Goal: Information Seeking & Learning: Understand process/instructions

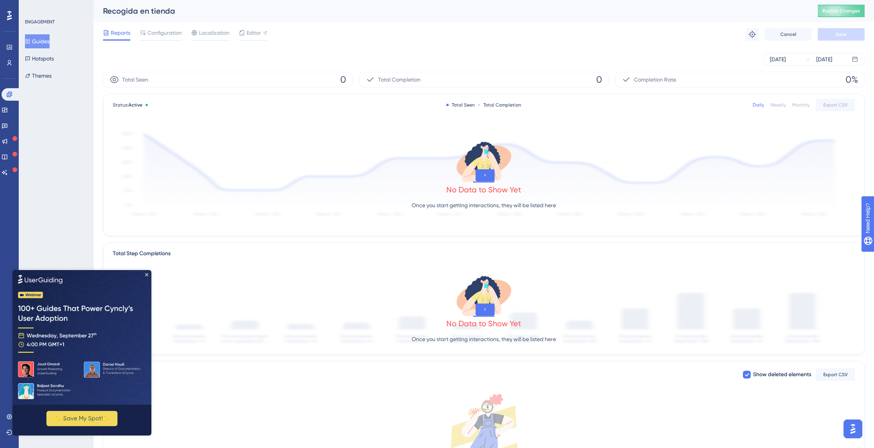
click at [147, 272] on img at bounding box center [81, 337] width 139 height 135
click at [147, 274] on icon "Close Preview" at bounding box center [146, 274] width 3 height 3
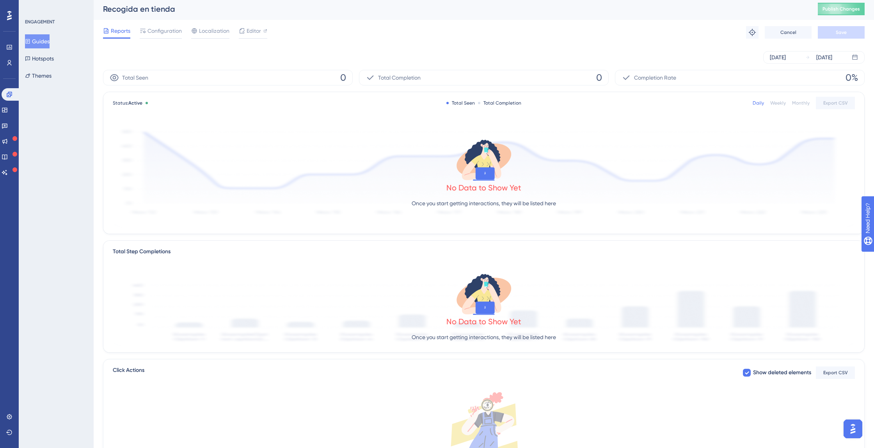
scroll to position [3, 0]
click at [49, 44] on button "Guides" at bounding box center [37, 41] width 25 height 14
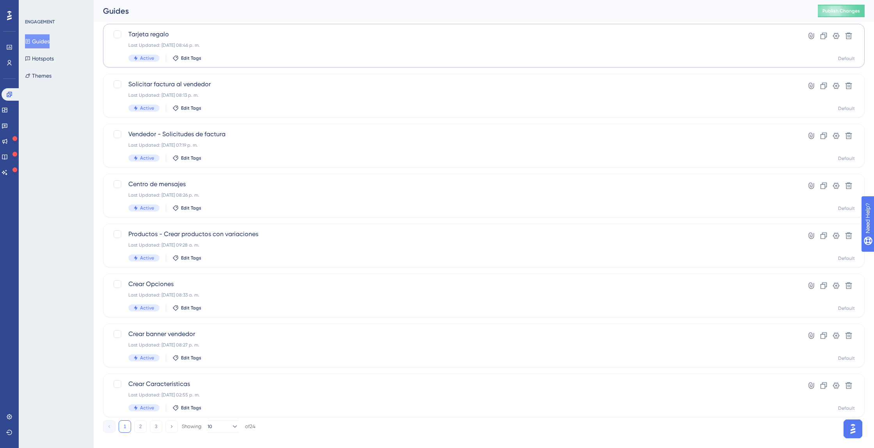
scroll to position [158, 0]
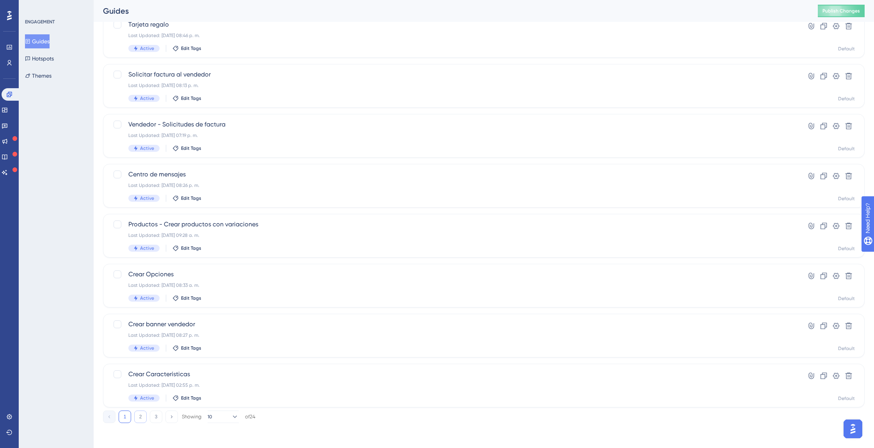
click at [141, 413] on button "2" at bounding box center [140, 416] width 12 height 12
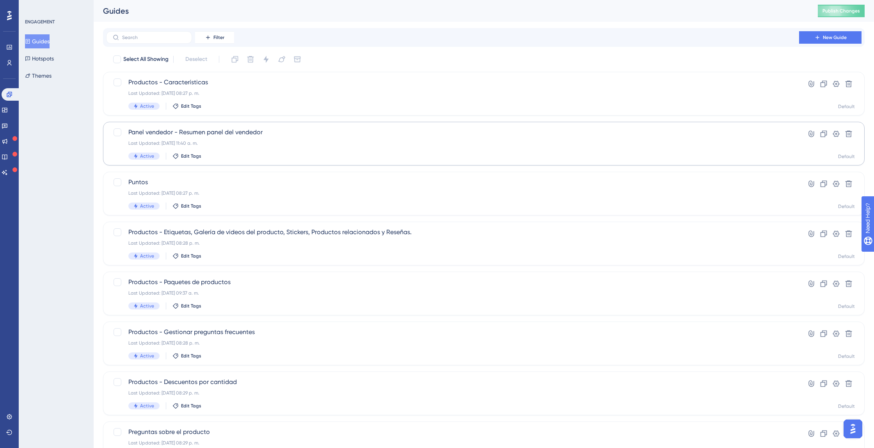
scroll to position [4, 0]
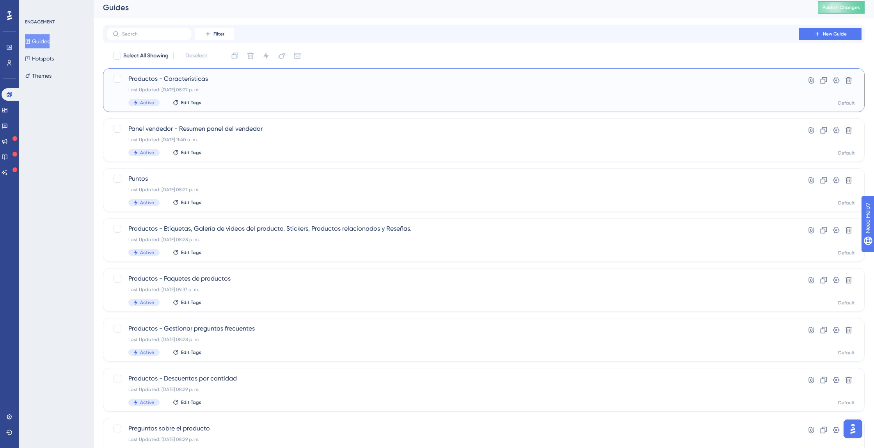
click at [197, 80] on span "Productos - Características" at bounding box center [452, 78] width 648 height 9
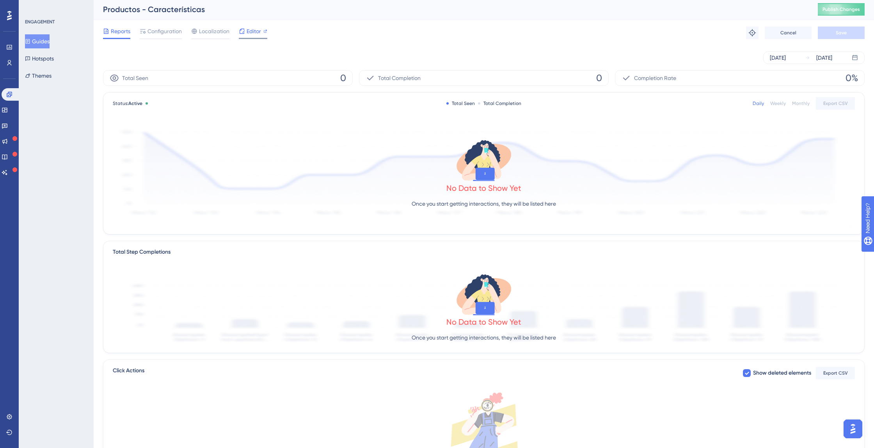
scroll to position [2, 0]
click at [252, 30] on span "Editor" at bounding box center [253, 30] width 14 height 9
click at [257, 34] on span "Editor" at bounding box center [253, 32] width 14 height 9
click at [179, 33] on span "Configuration" at bounding box center [164, 32] width 34 height 9
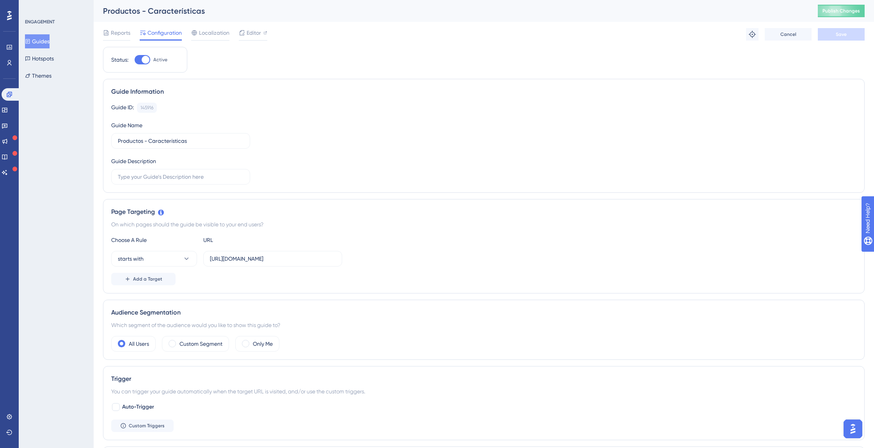
click at [42, 42] on button "Guides" at bounding box center [37, 41] width 25 height 14
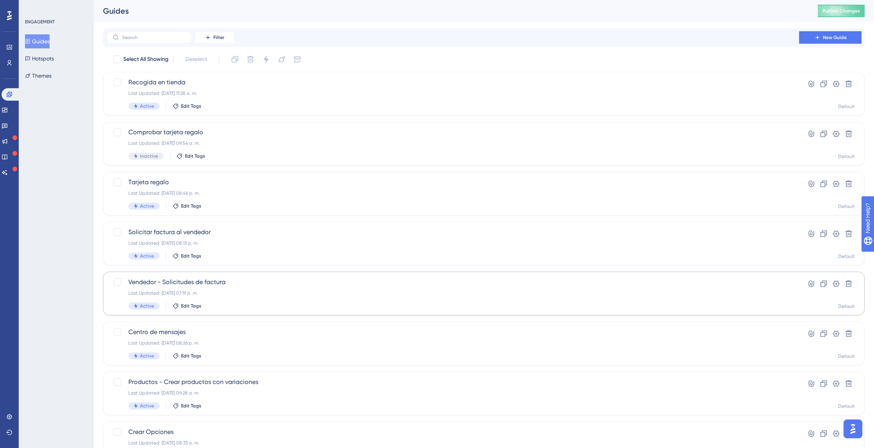
scroll to position [158, 0]
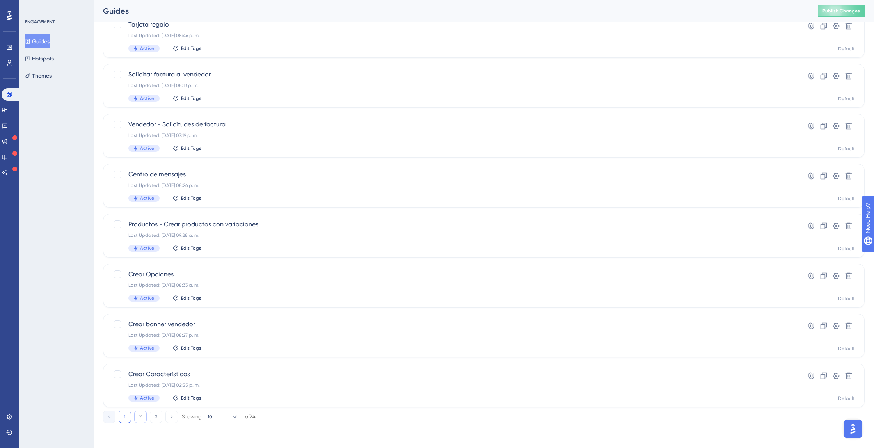
click at [142, 419] on button "2" at bounding box center [140, 416] width 12 height 12
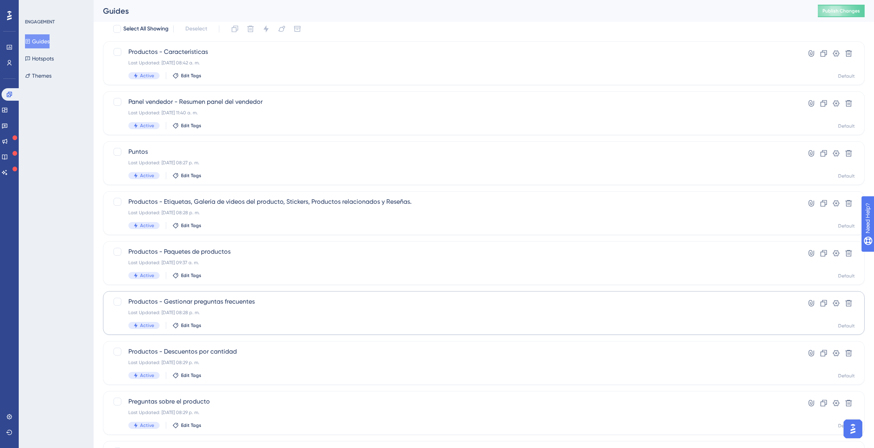
scroll to position [0, 0]
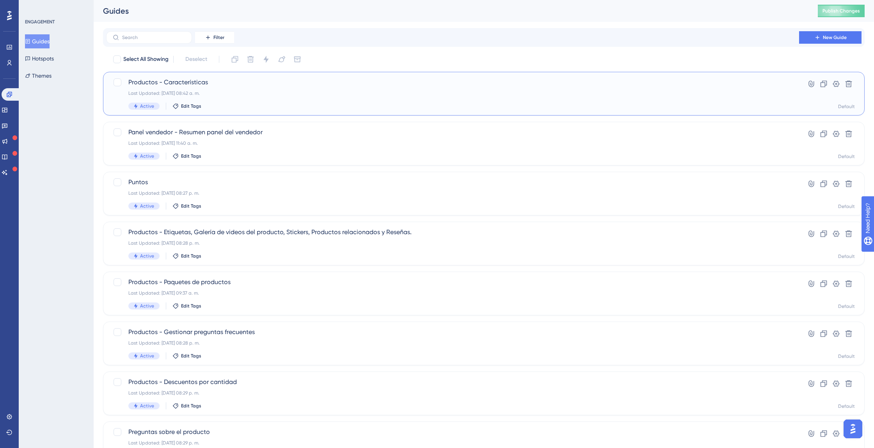
click at [199, 80] on span "Productos - Características" at bounding box center [452, 82] width 648 height 9
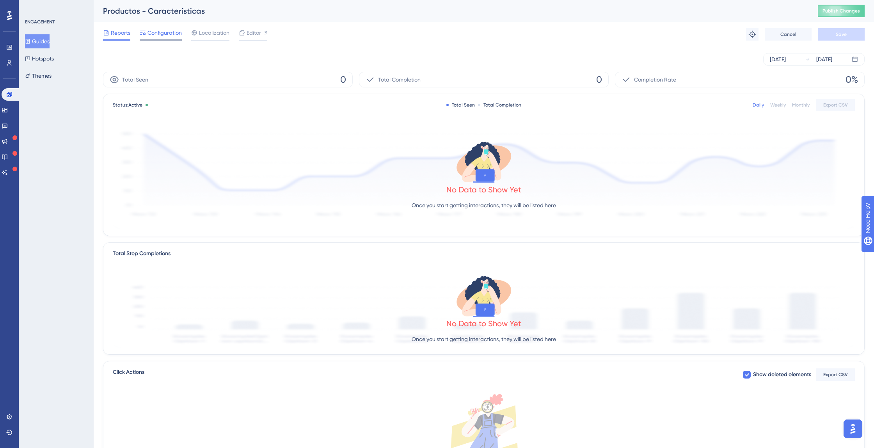
click at [166, 32] on span "Configuration" at bounding box center [164, 32] width 34 height 9
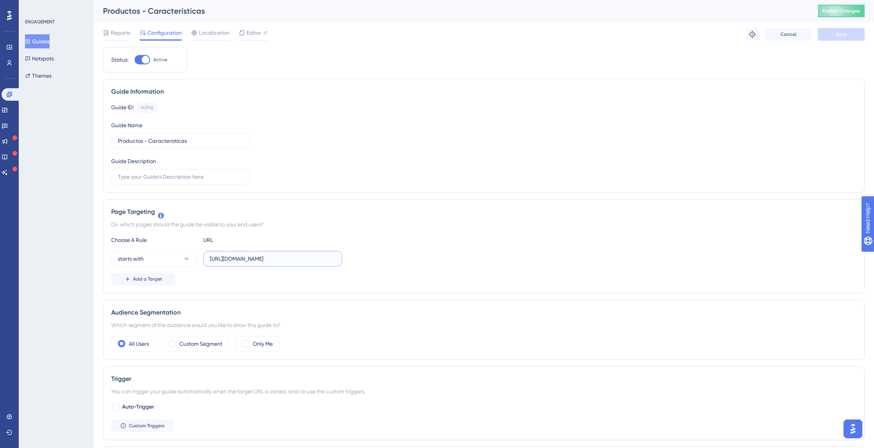
click at [278, 258] on input "https://marktz.es/vendor.php?dispatch=products.manage" at bounding box center [273, 258] width 126 height 9
click at [42, 41] on button "Guides" at bounding box center [37, 41] width 25 height 14
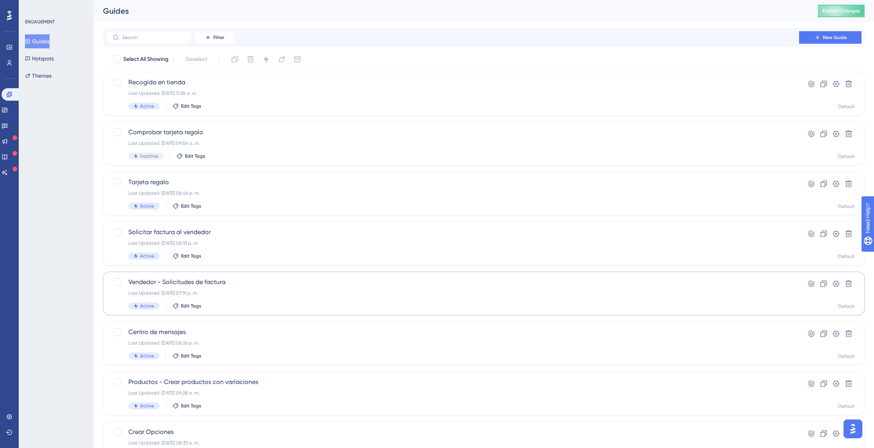
scroll to position [158, 0]
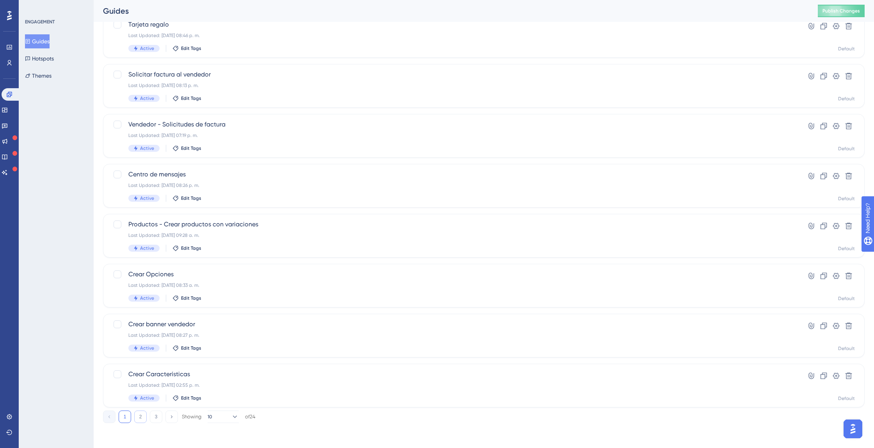
click at [143, 416] on button "2" at bounding box center [140, 416] width 12 height 12
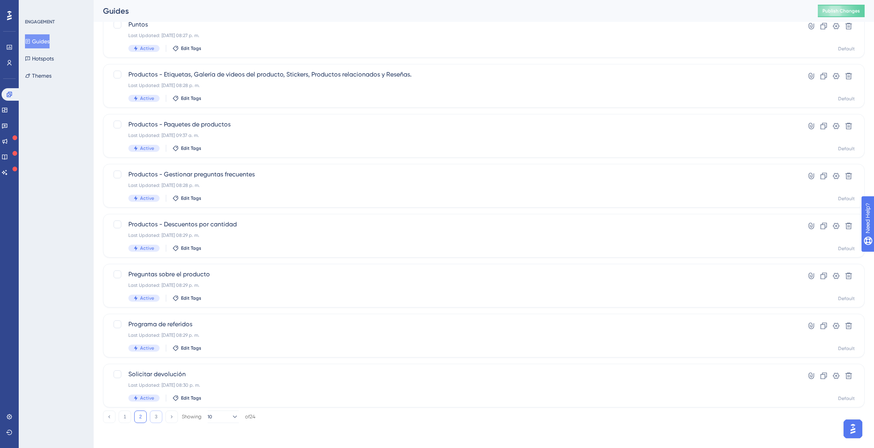
click at [152, 413] on button "3" at bounding box center [156, 416] width 12 height 12
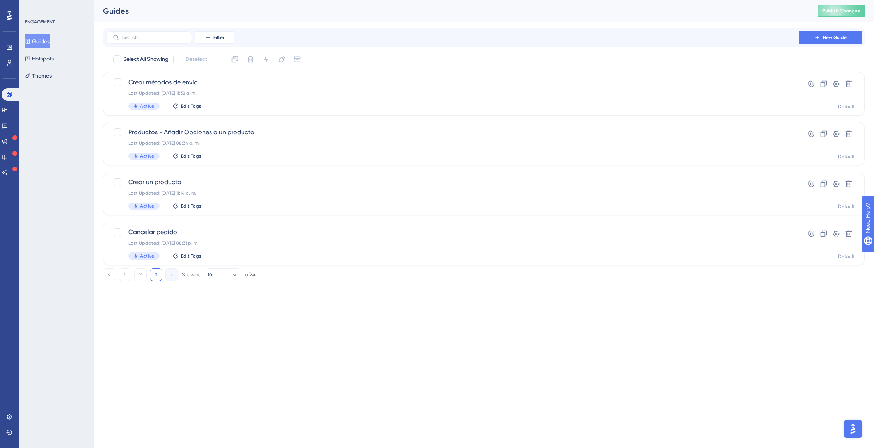
scroll to position [0, 0]
click at [155, 180] on span "Crear un producto" at bounding box center [452, 181] width 648 height 9
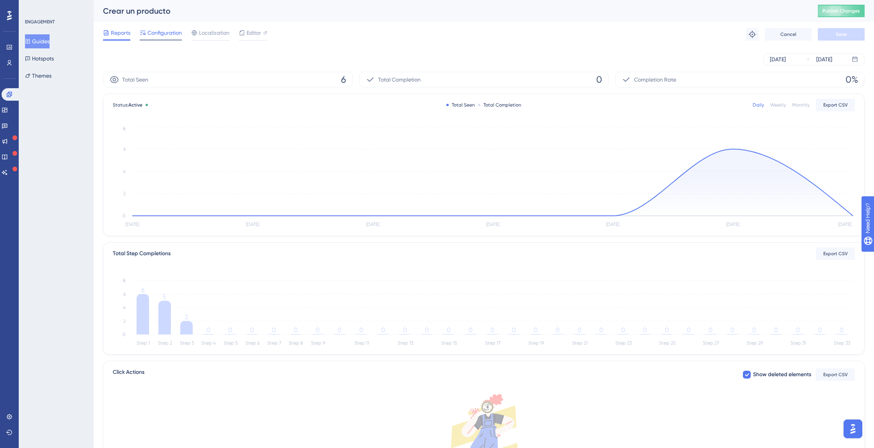
click at [164, 28] on span "Configuration" at bounding box center [164, 32] width 34 height 9
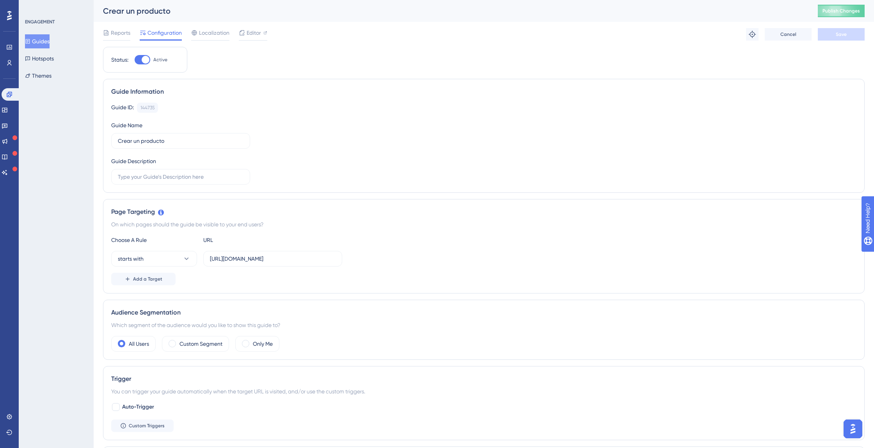
click at [44, 42] on button "Guides" at bounding box center [37, 41] width 25 height 14
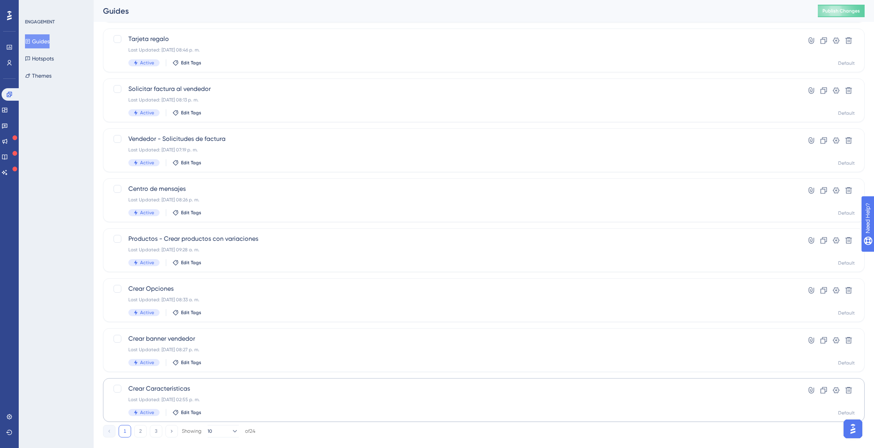
scroll to position [138, 0]
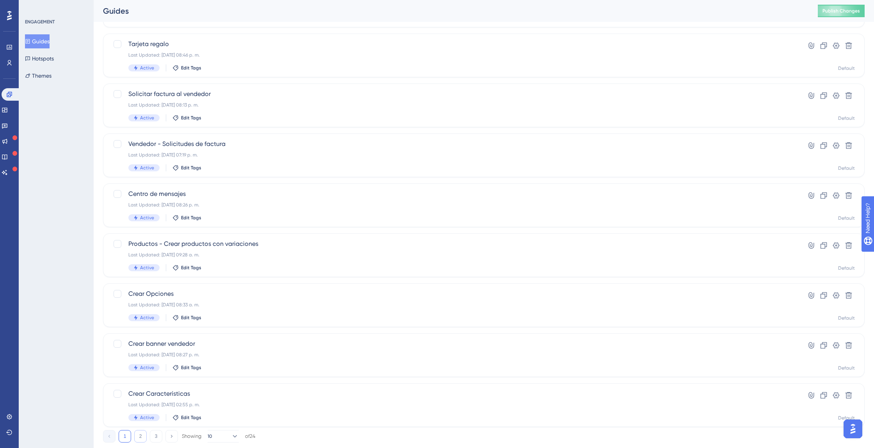
click at [137, 433] on button "2" at bounding box center [140, 436] width 12 height 12
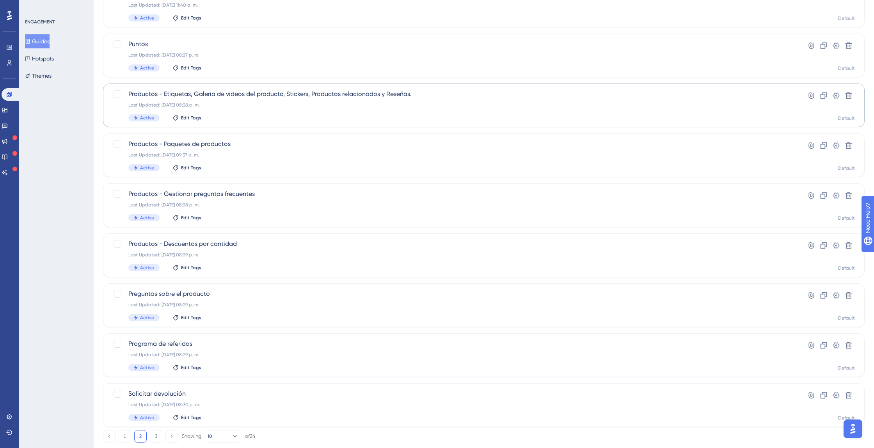
scroll to position [0, 0]
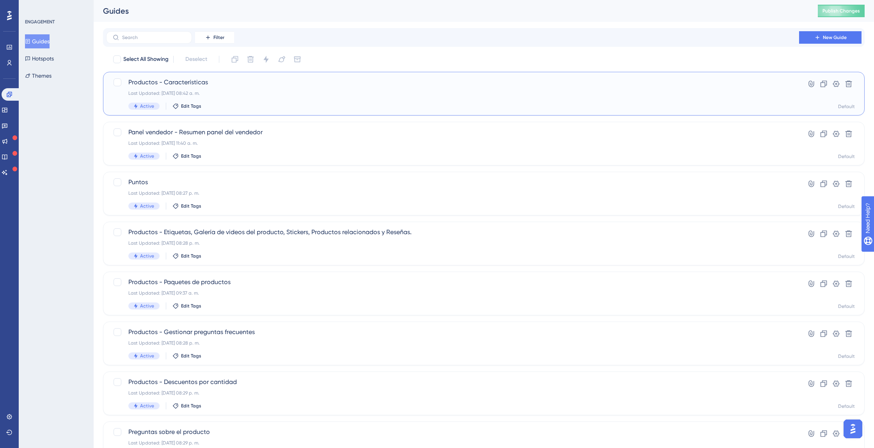
click at [187, 89] on div "Productos - Características Last Updated: 20 sept 2025 08:42 a. m. Active Edit …" at bounding box center [452, 94] width 648 height 32
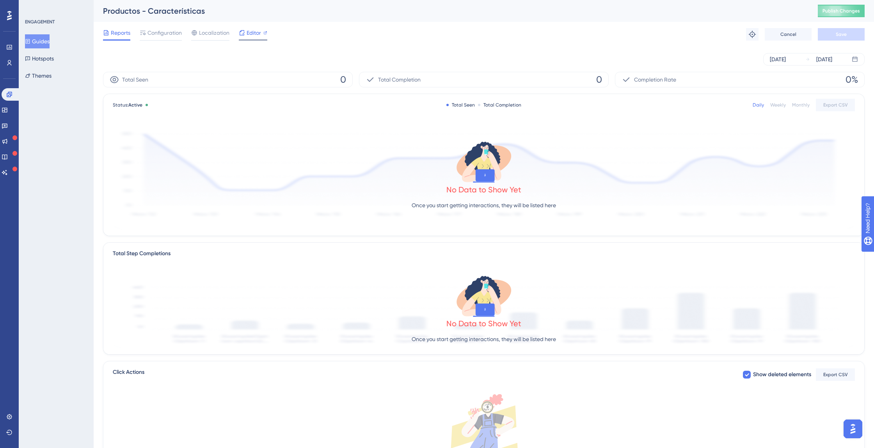
click at [244, 33] on icon at bounding box center [242, 33] width 6 height 6
